Goal: Check status: Check status

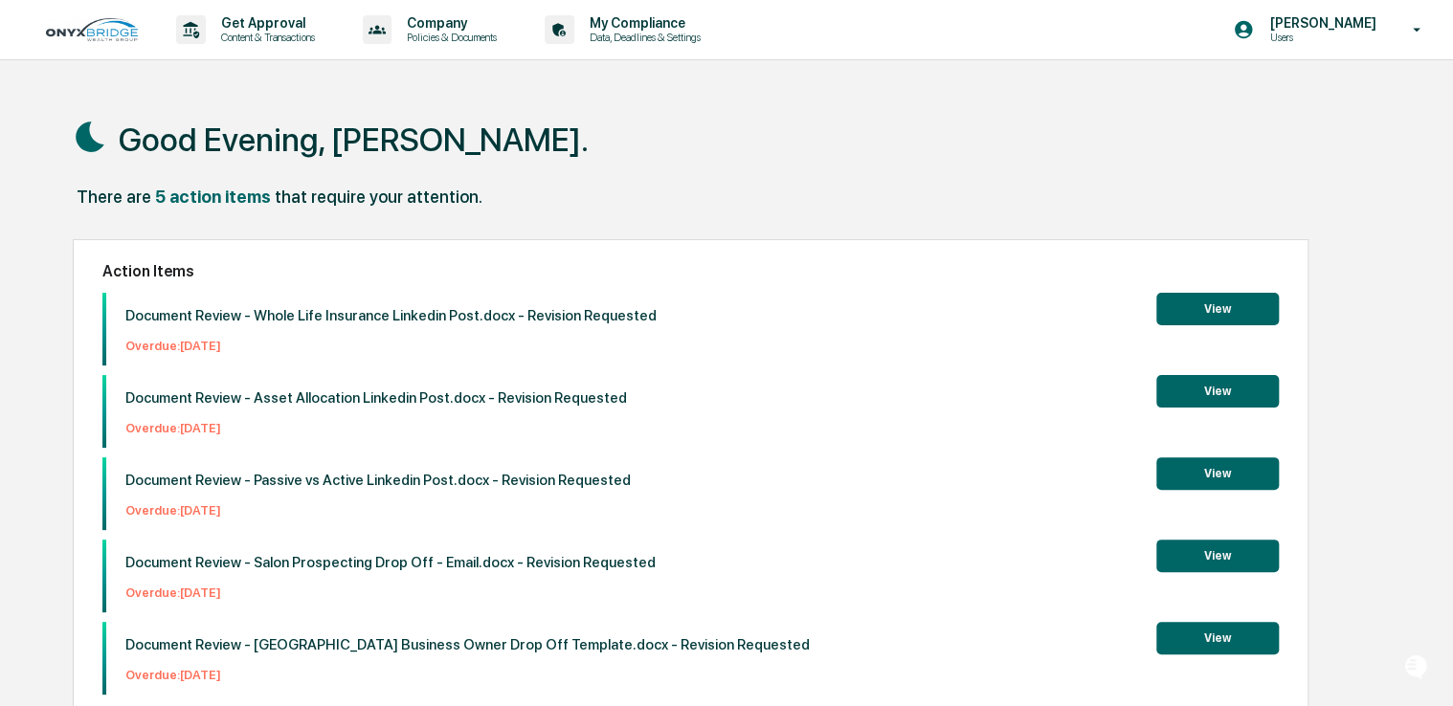
click at [628, 147] on div "Good Evening, [PERSON_NAME]." at bounding box center [726, 139] width 1307 height 96
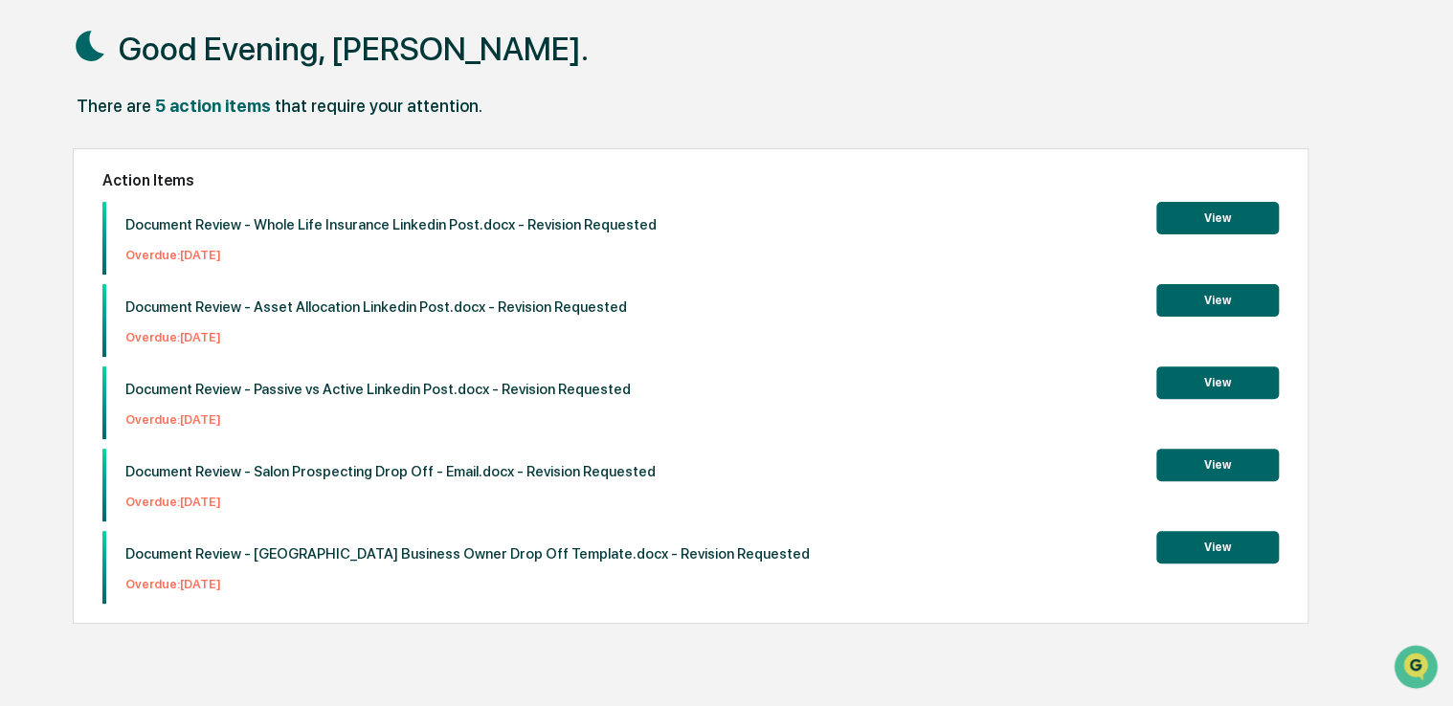
click at [1214, 544] on button "View" at bounding box center [1217, 547] width 123 height 33
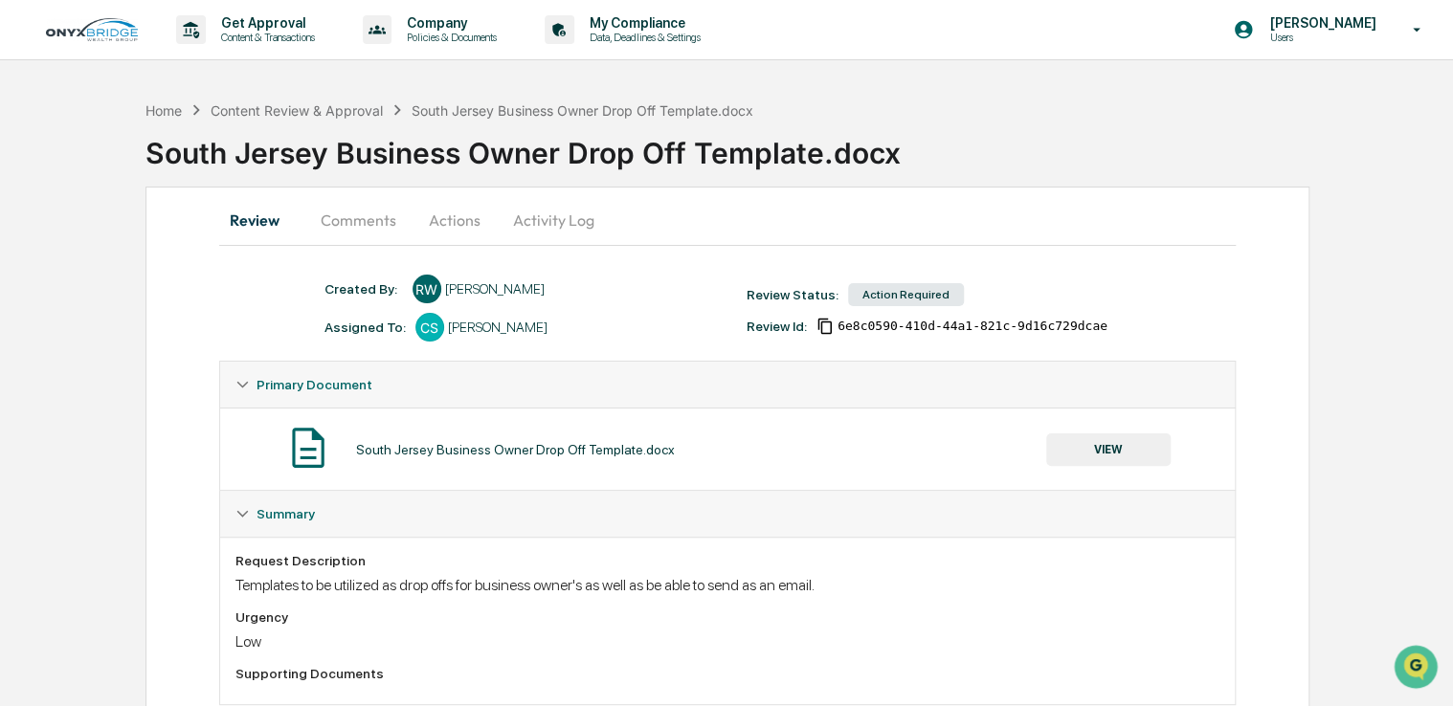
click at [1114, 457] on button "VIEW" at bounding box center [1108, 450] width 124 height 33
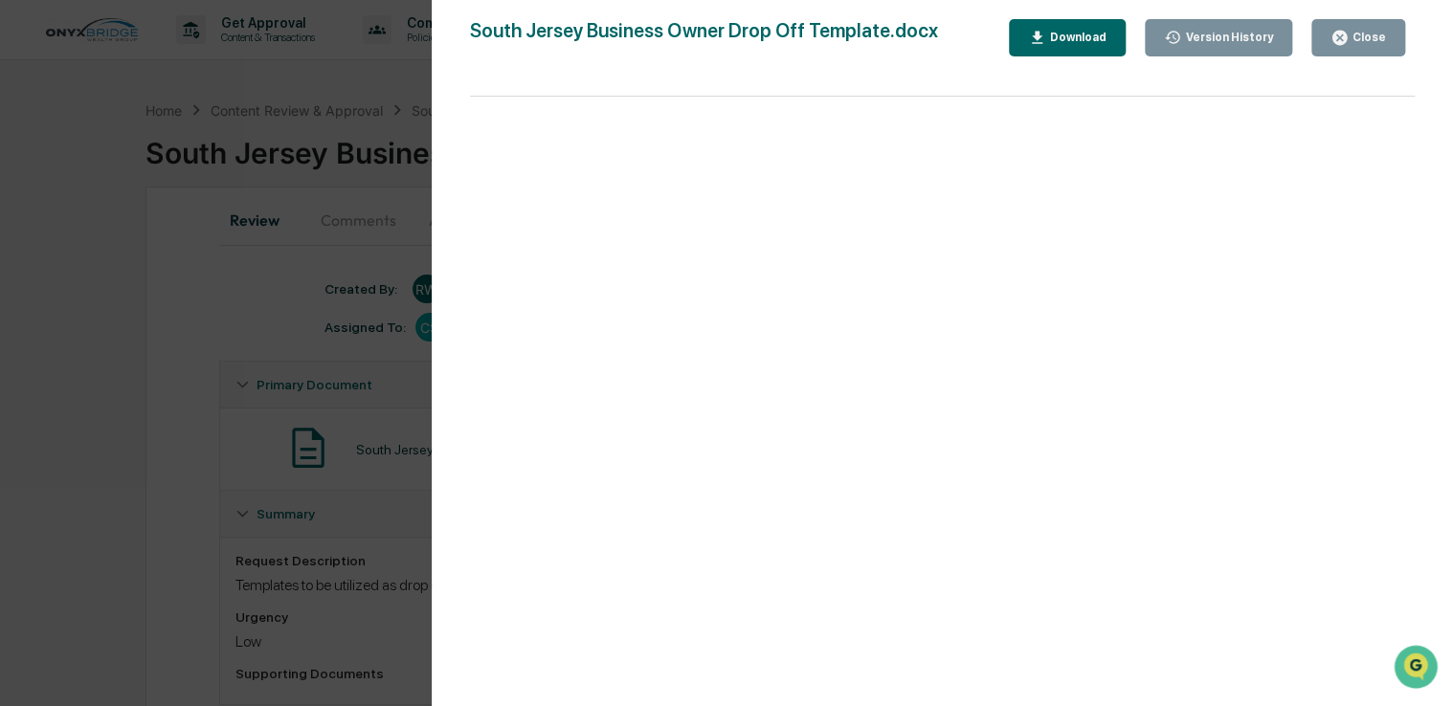
click at [1210, 31] on div "Version History" at bounding box center [1227, 37] width 92 height 13
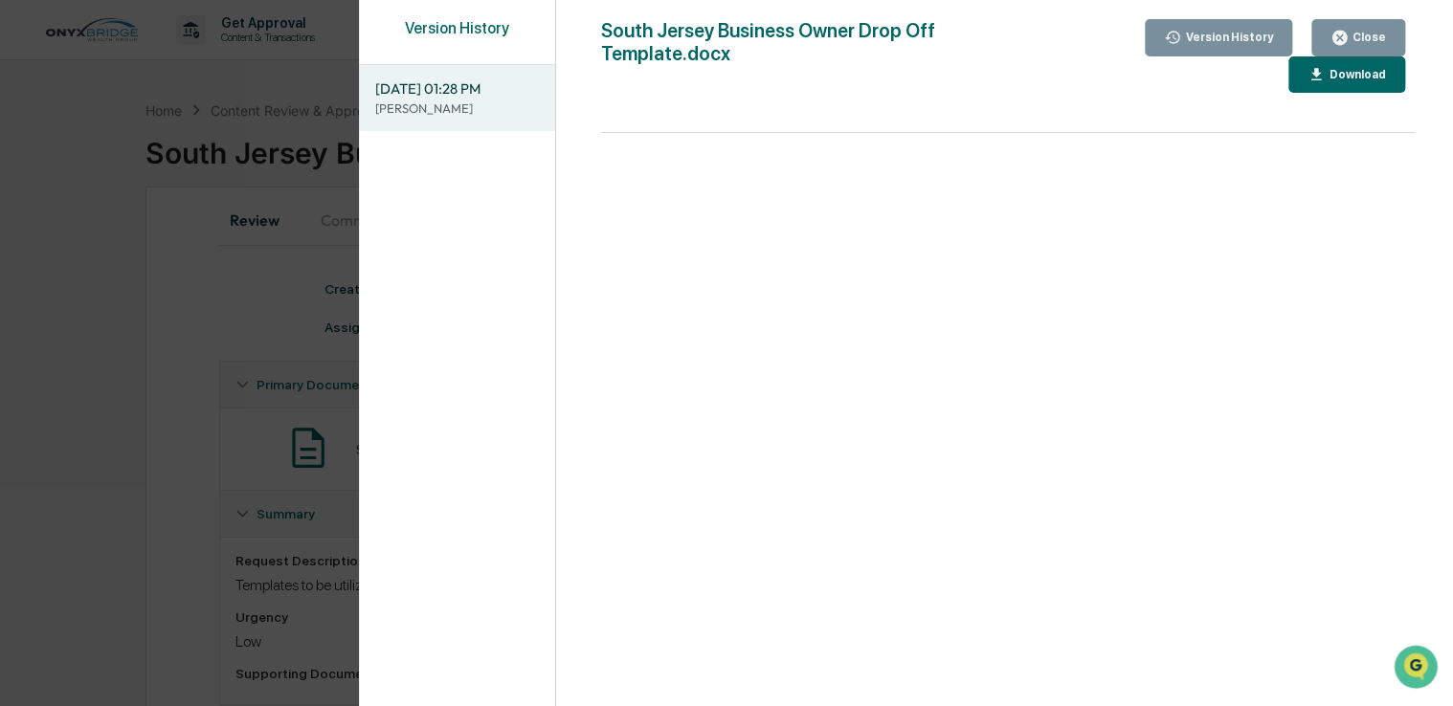
click at [1210, 31] on div "Version History" at bounding box center [1227, 37] width 92 height 13
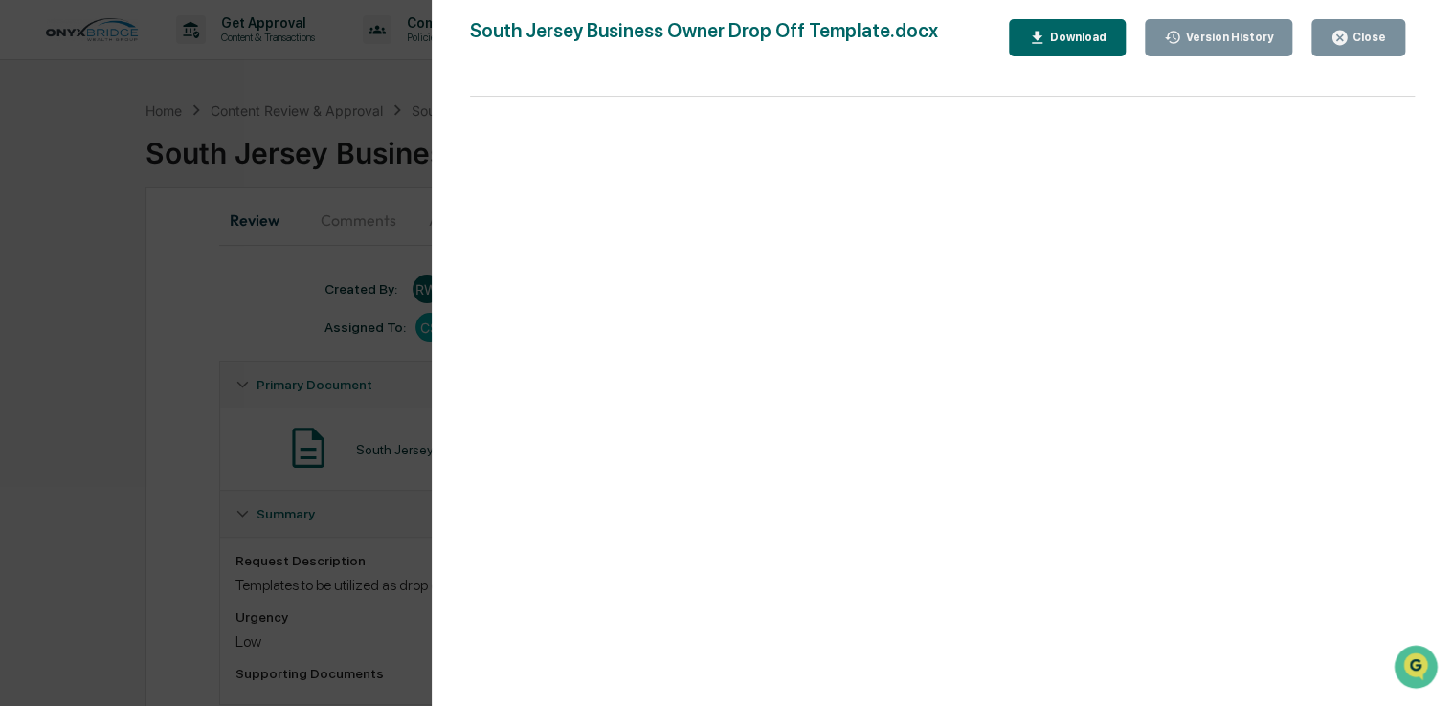
click at [1357, 40] on div "Close" at bounding box center [1366, 37] width 37 height 13
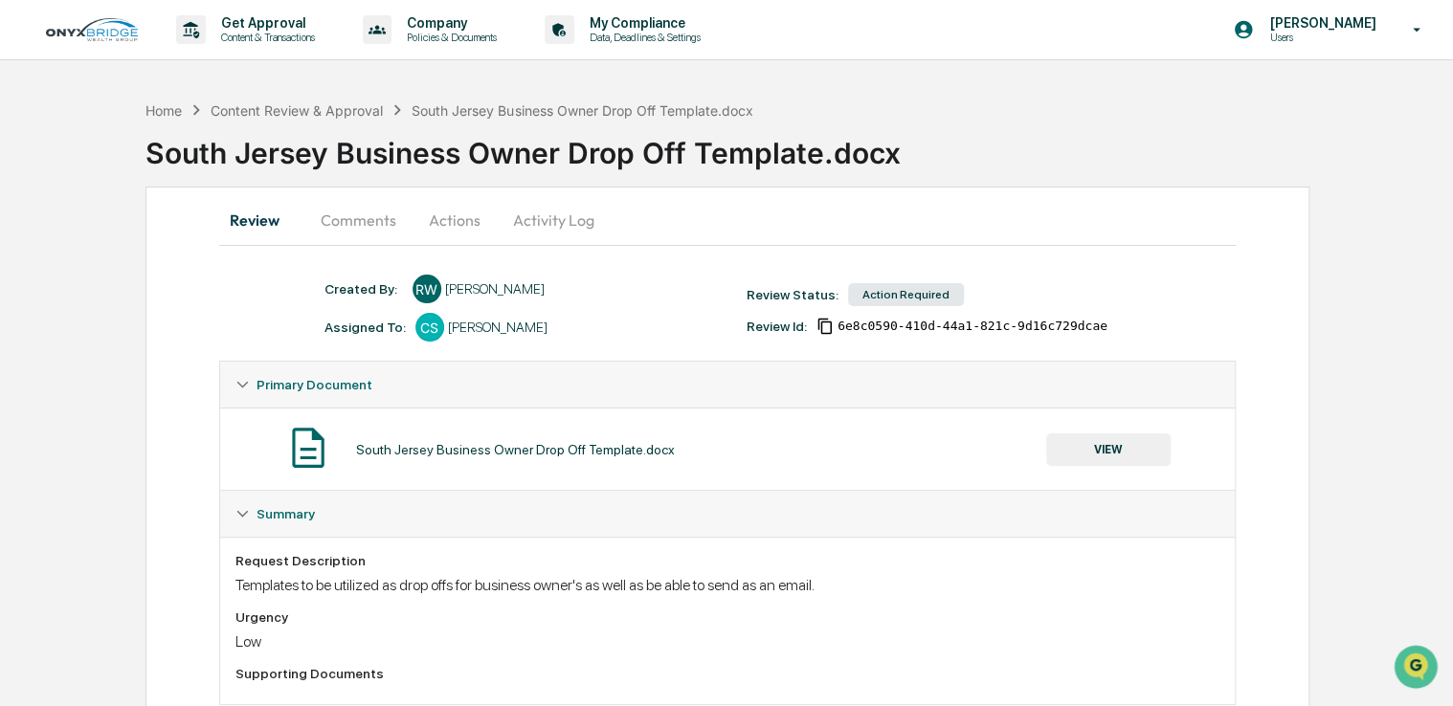
scroll to position [49, 0]
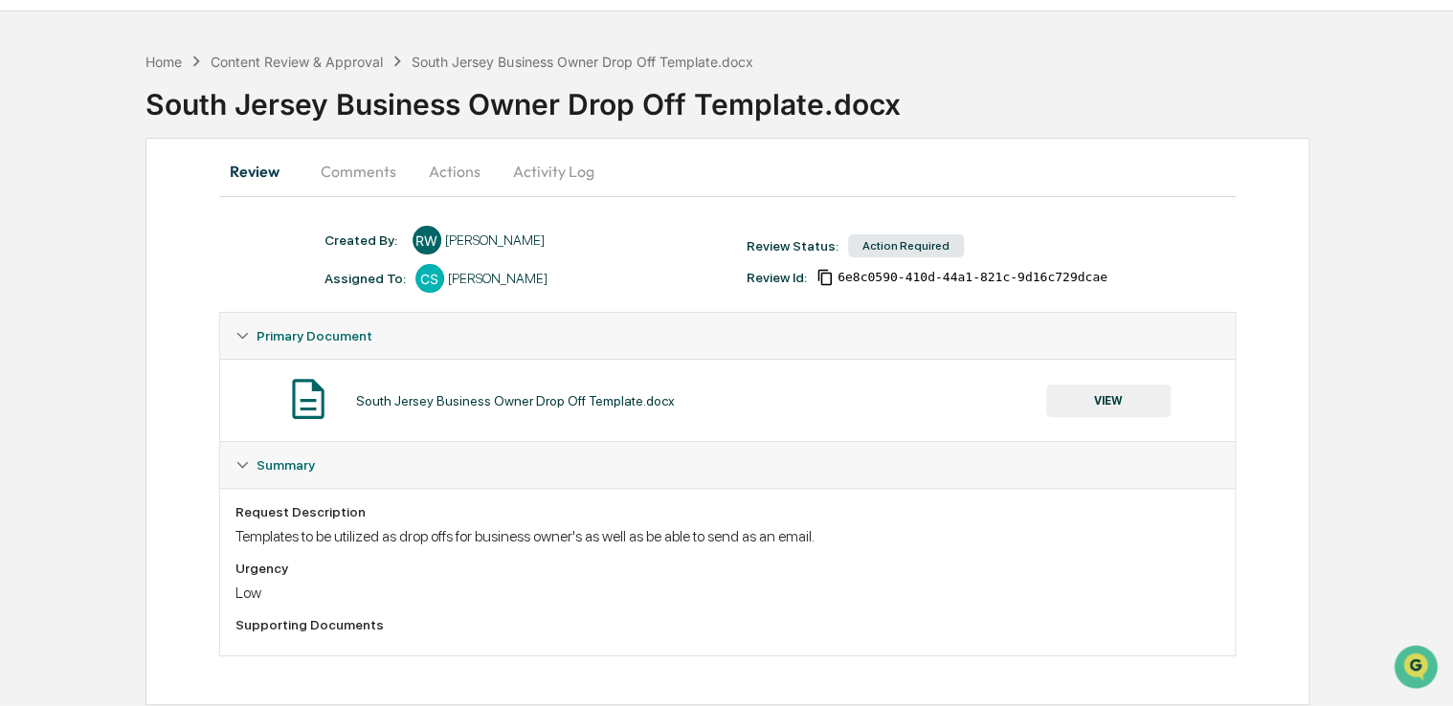
click at [365, 181] on button "Comments" at bounding box center [358, 171] width 106 height 46
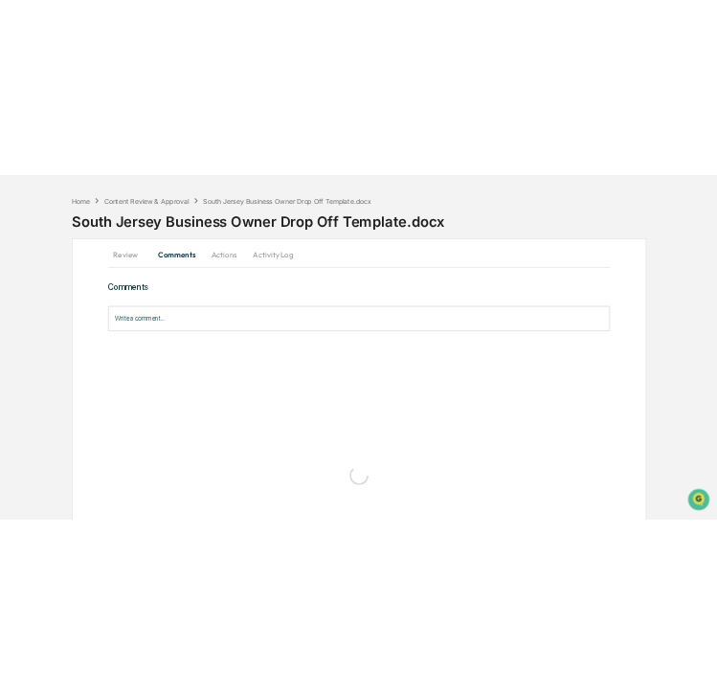
scroll to position [0, 0]
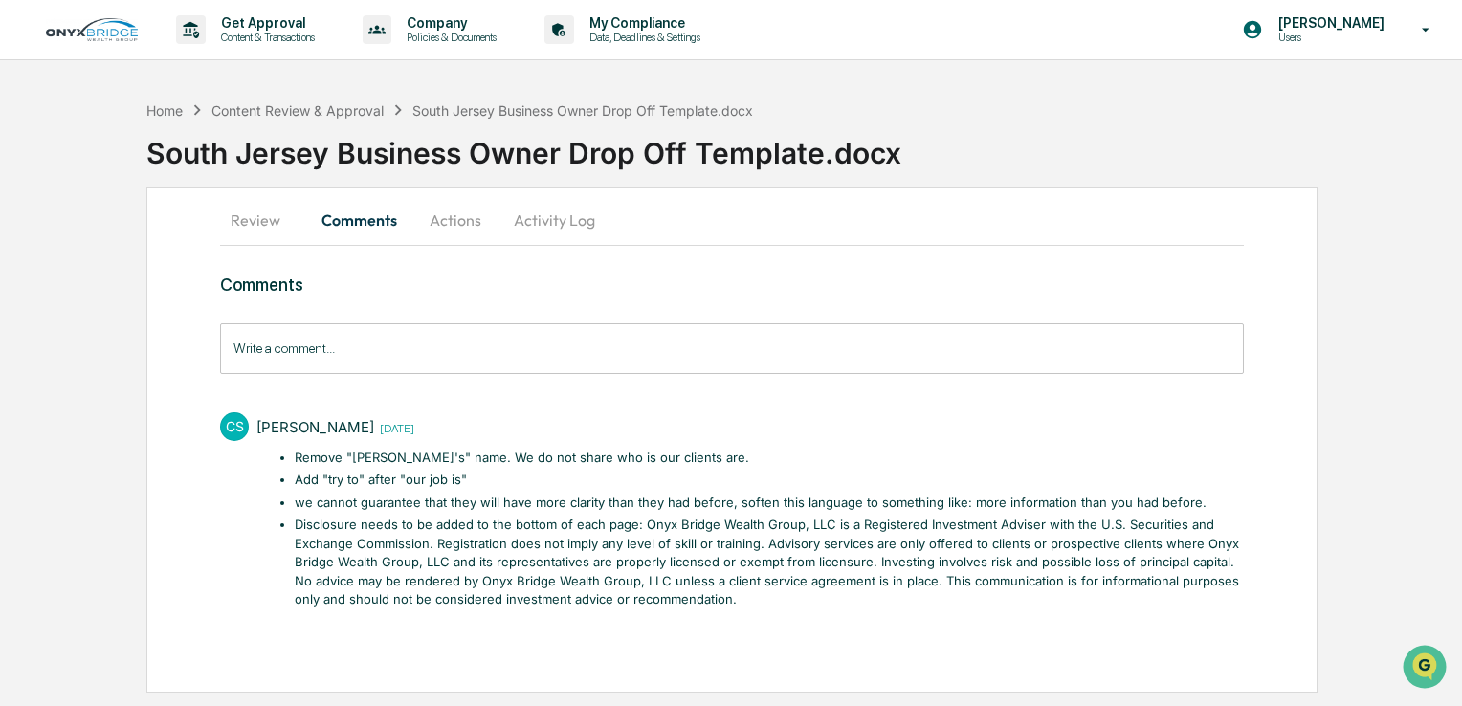
click at [444, 228] on button "Actions" at bounding box center [455, 220] width 86 height 46
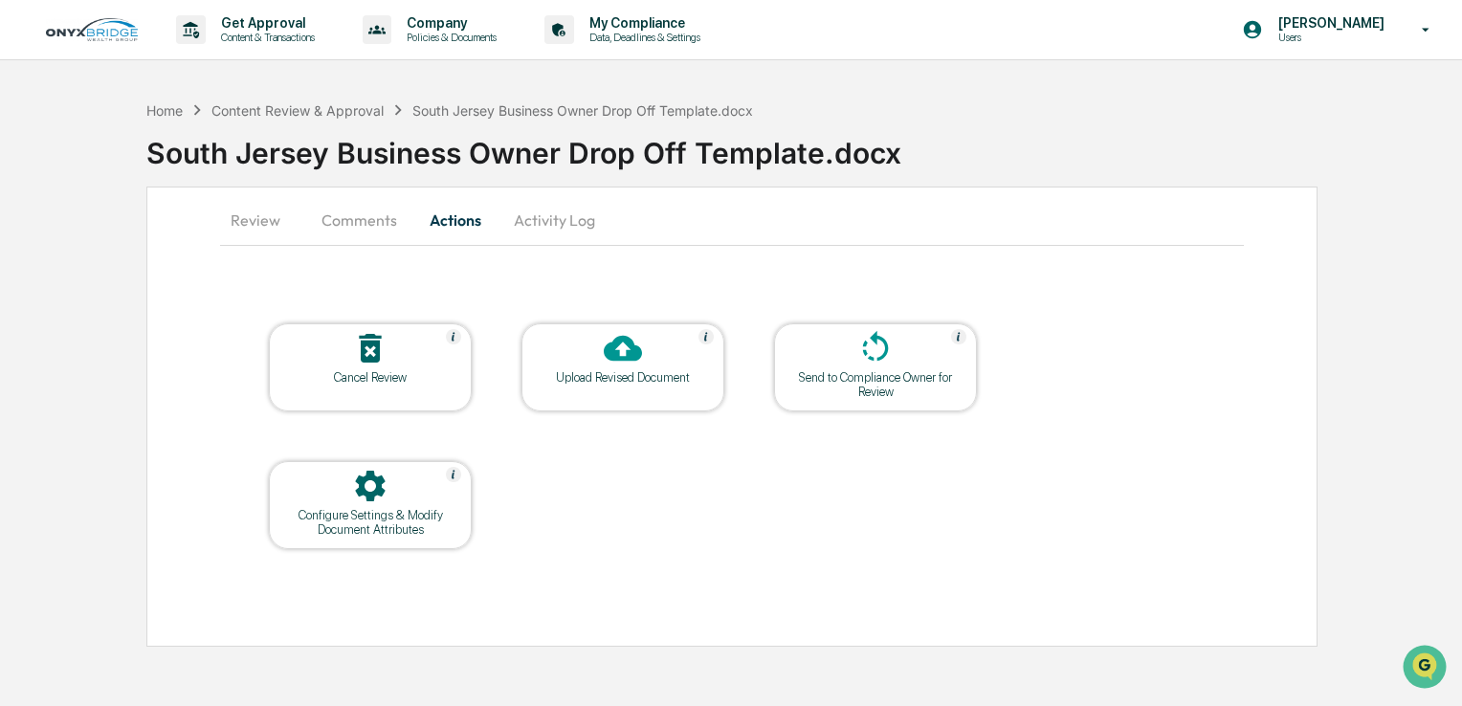
click at [557, 231] on button "Activity Log" at bounding box center [555, 220] width 112 height 46
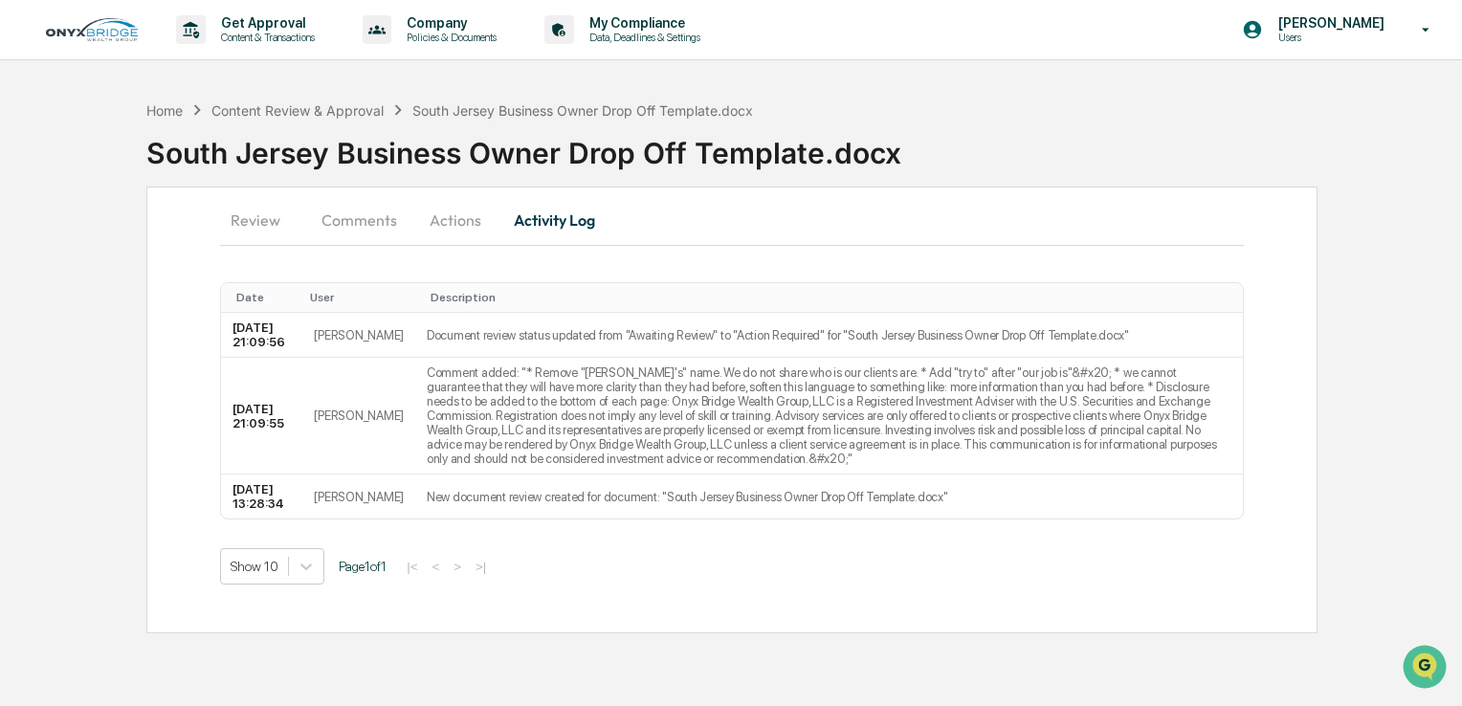
click at [448, 224] on button "Actions" at bounding box center [455, 220] width 86 height 46
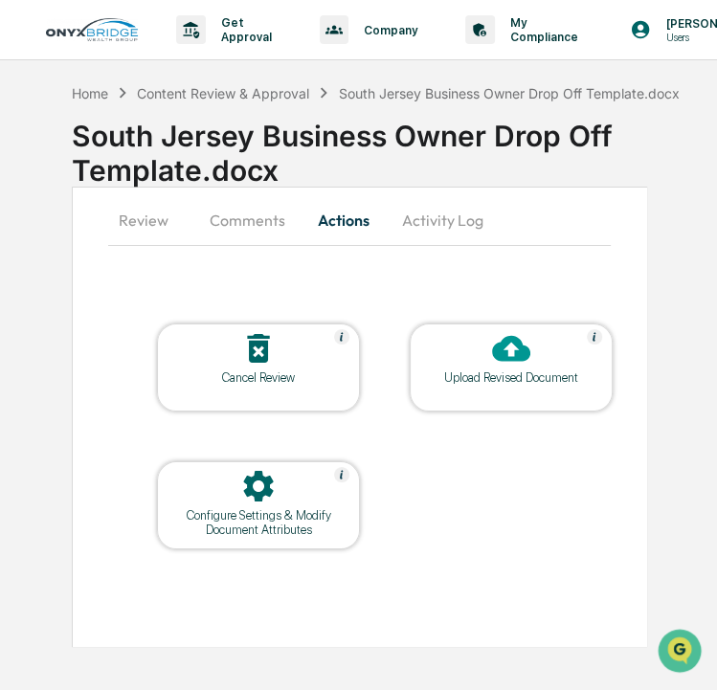
click at [260, 217] on button "Comments" at bounding box center [247, 220] width 106 height 46
